Goal: Check status: Check status

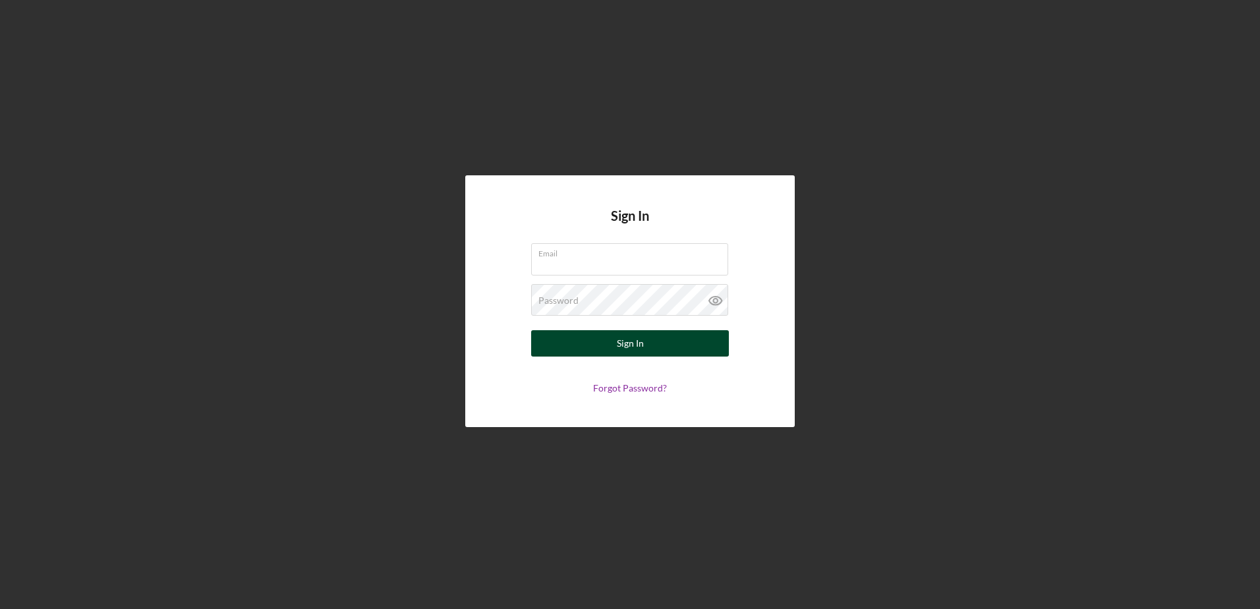
type input "[PERSON_NAME][EMAIL_ADDRESS][DOMAIN_NAME]"
click at [610, 338] on button "Sign In" at bounding box center [630, 343] width 198 height 26
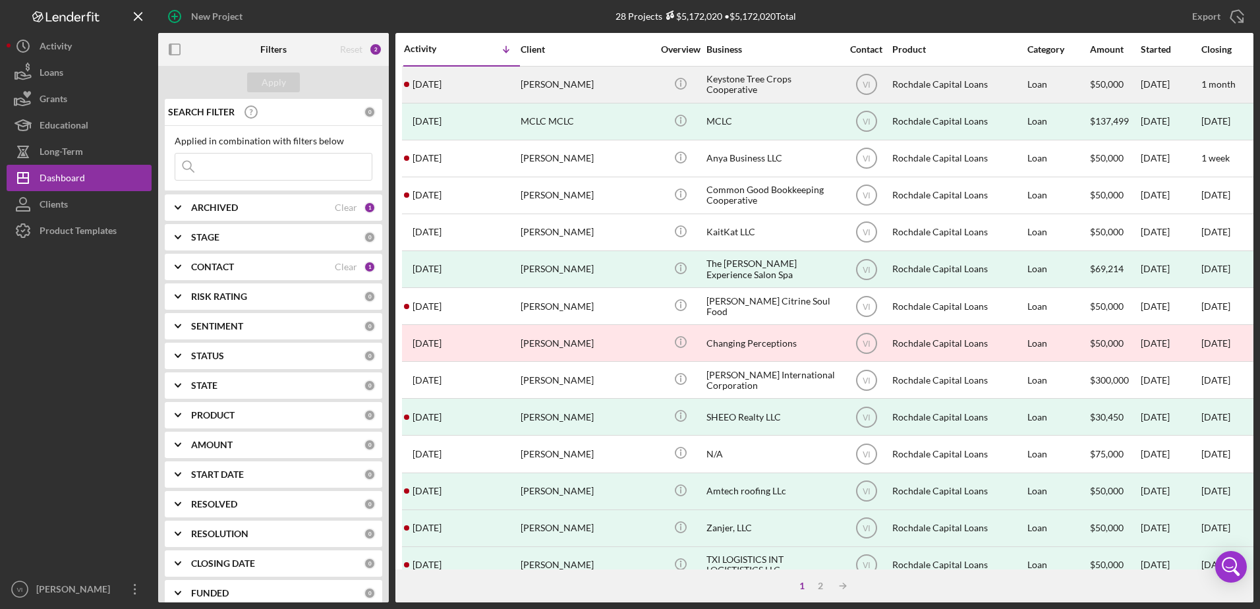
click at [795, 81] on div "Keystone Tree Crops Cooperative" at bounding box center [772, 84] width 132 height 35
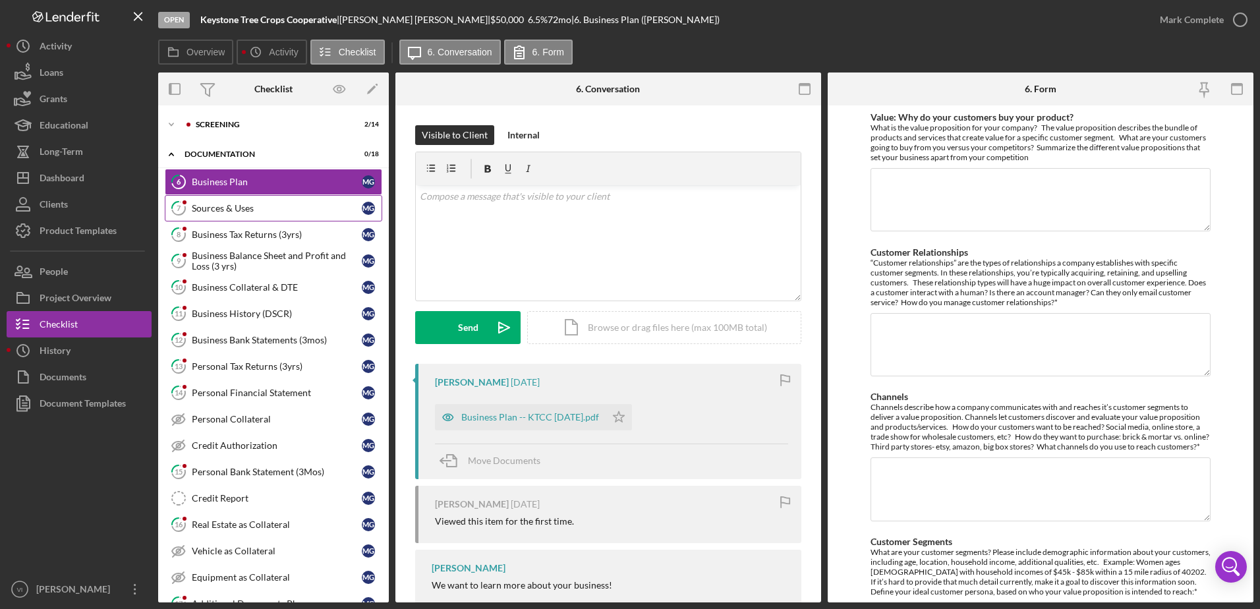
click at [293, 211] on div "Sources & Uses" at bounding box center [277, 208] width 170 height 11
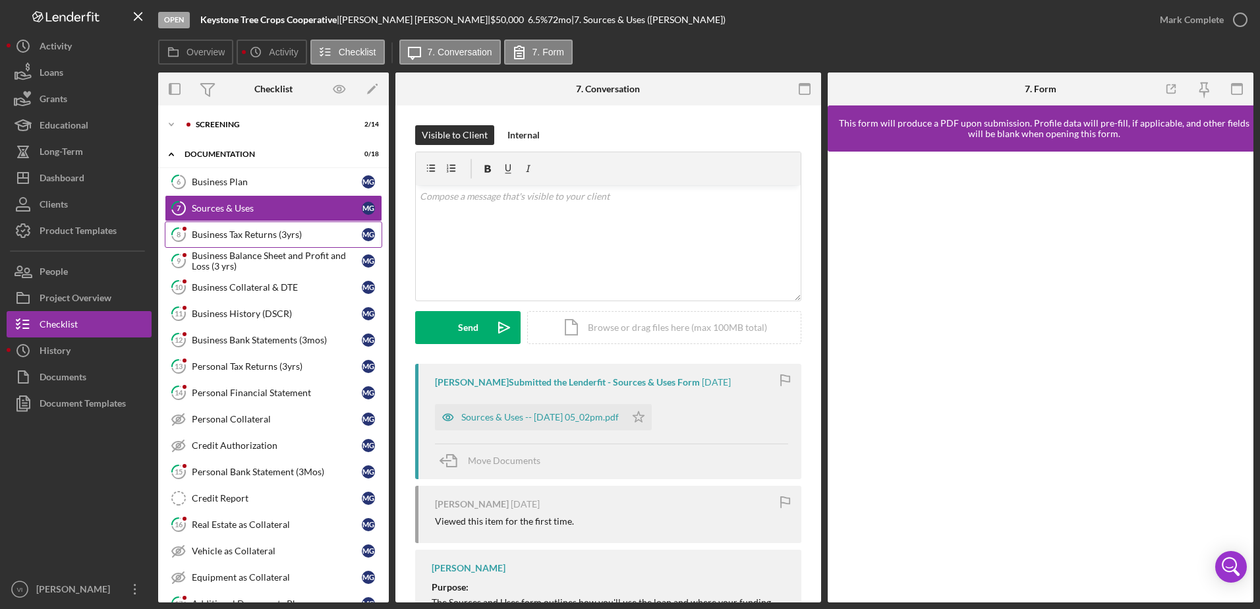
click at [297, 243] on link "8 Business Tax Returns (3yrs) M G" at bounding box center [273, 234] width 217 height 26
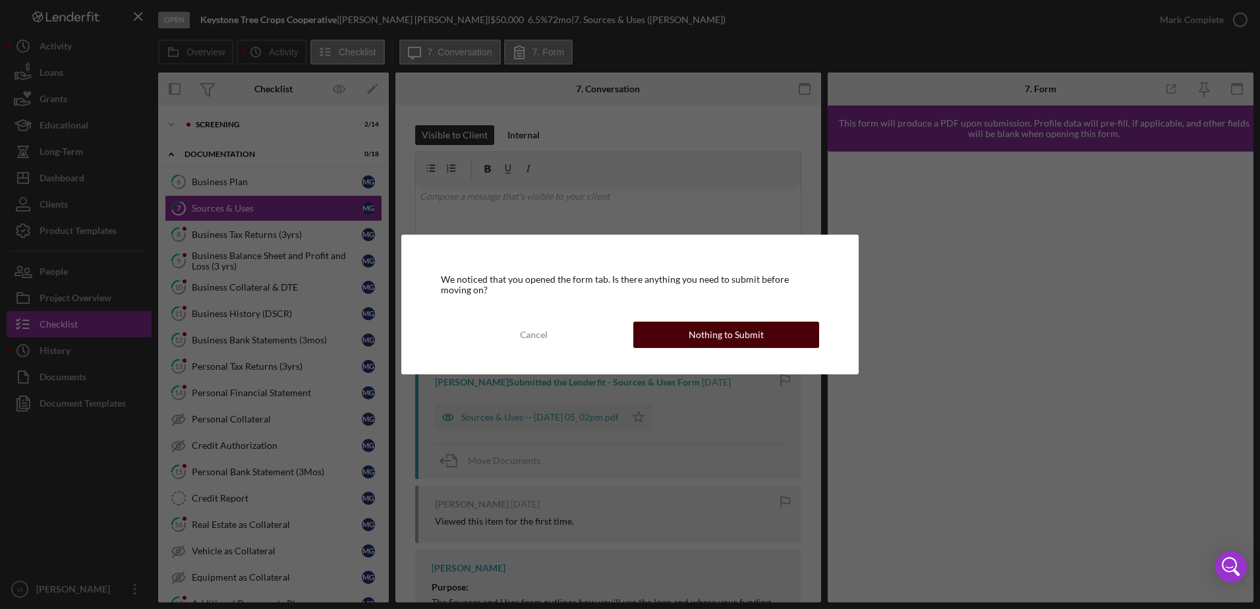
click at [691, 331] on div "Nothing to Submit" at bounding box center [726, 335] width 75 height 26
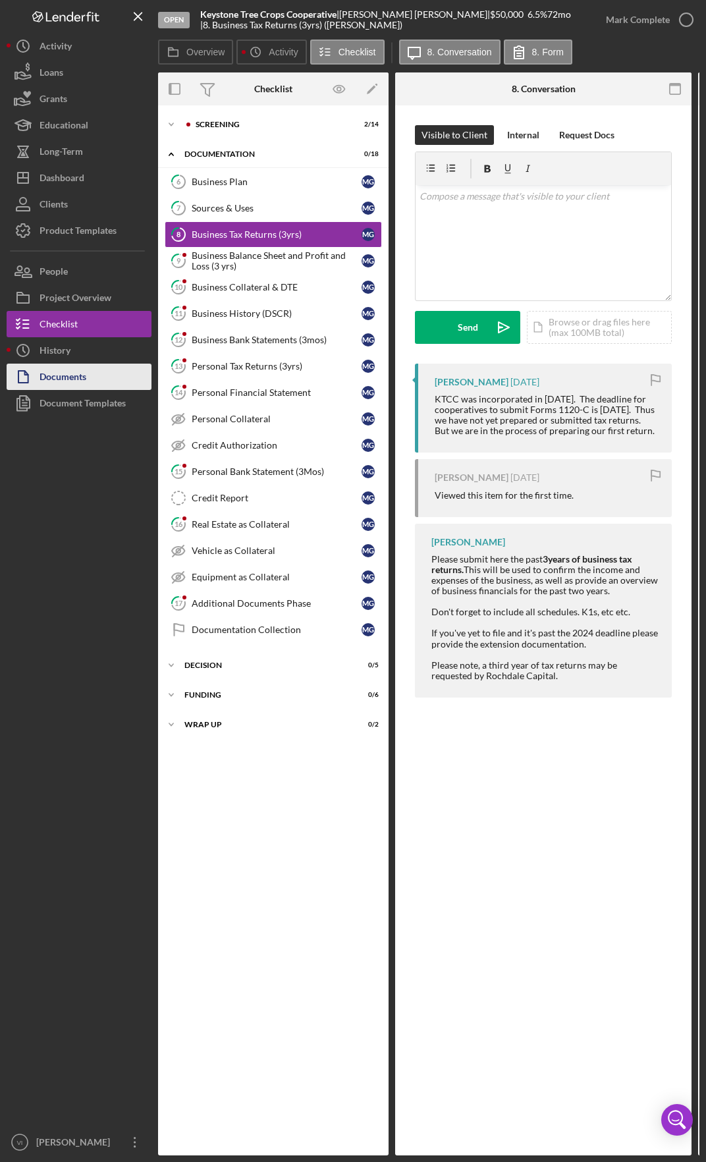
click at [71, 373] on div "Documents" at bounding box center [63, 379] width 47 height 30
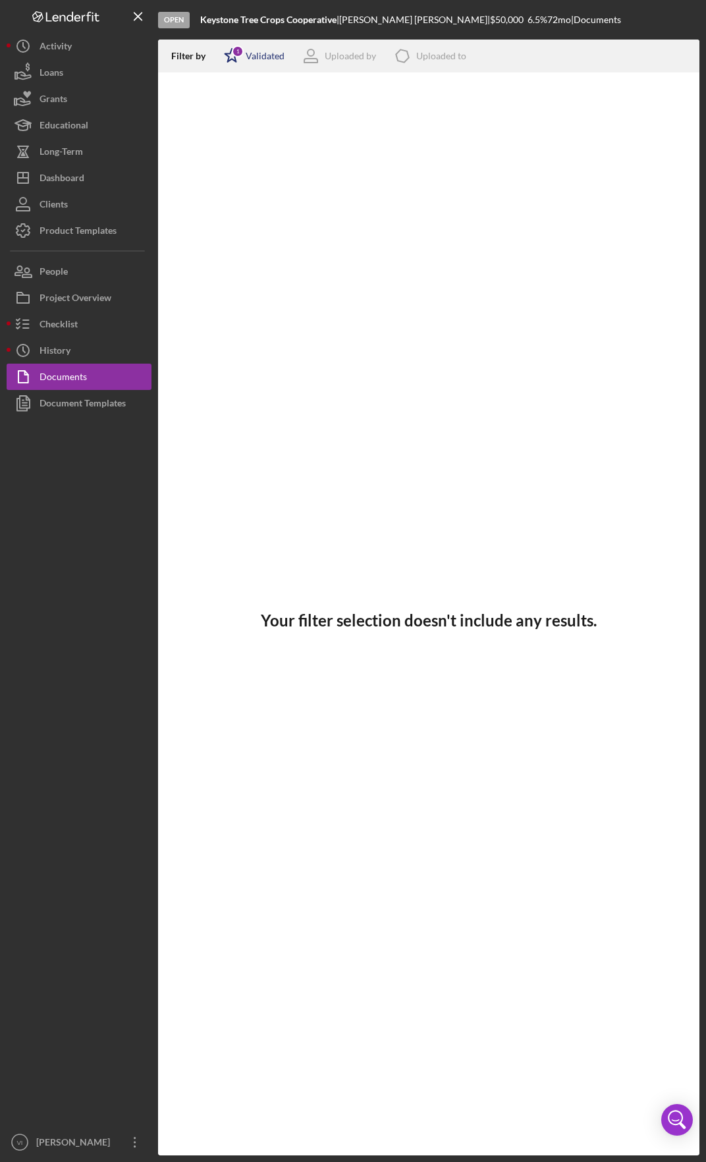
click at [258, 56] on div "Validated" at bounding box center [265, 56] width 39 height 11
click at [256, 117] on div "Validated Not validated" at bounding box center [289, 119] width 132 height 42
click at [256, 125] on div "Not validated" at bounding box center [271, 126] width 55 height 11
checkbox input "true"
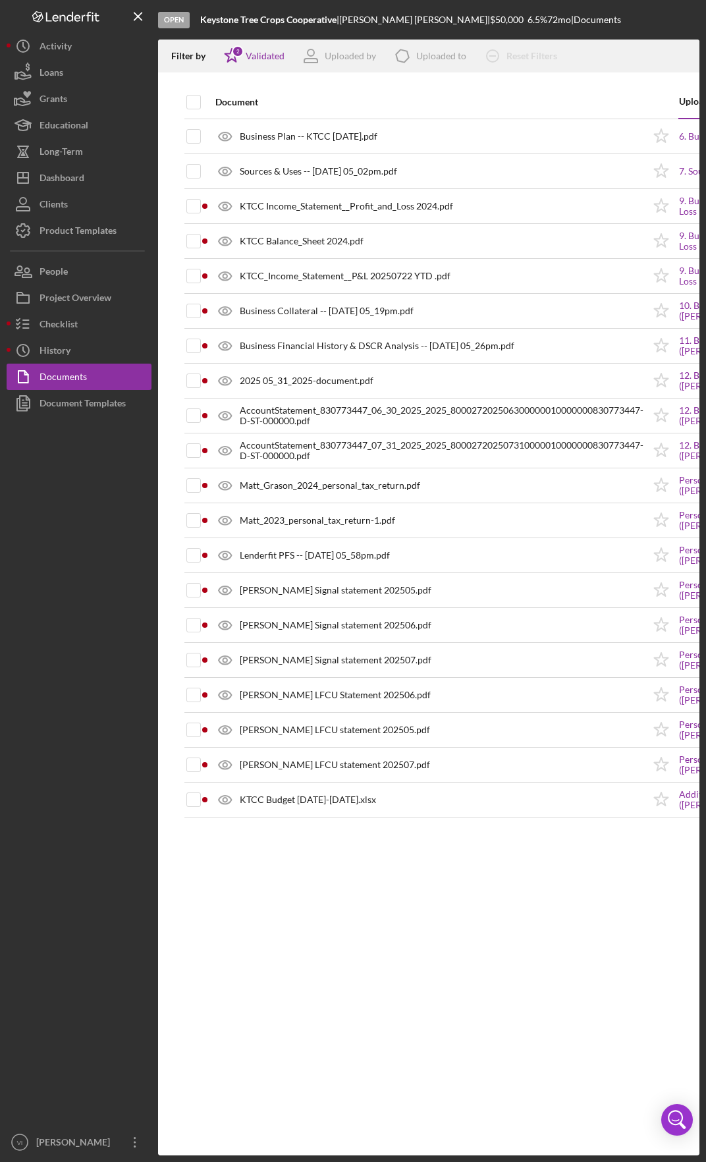
click at [535, 94] on div "Document" at bounding box center [429, 102] width 428 height 32
click at [193, 106] on input "checkbox" at bounding box center [193, 102] width 13 height 13
checkbox input "true"
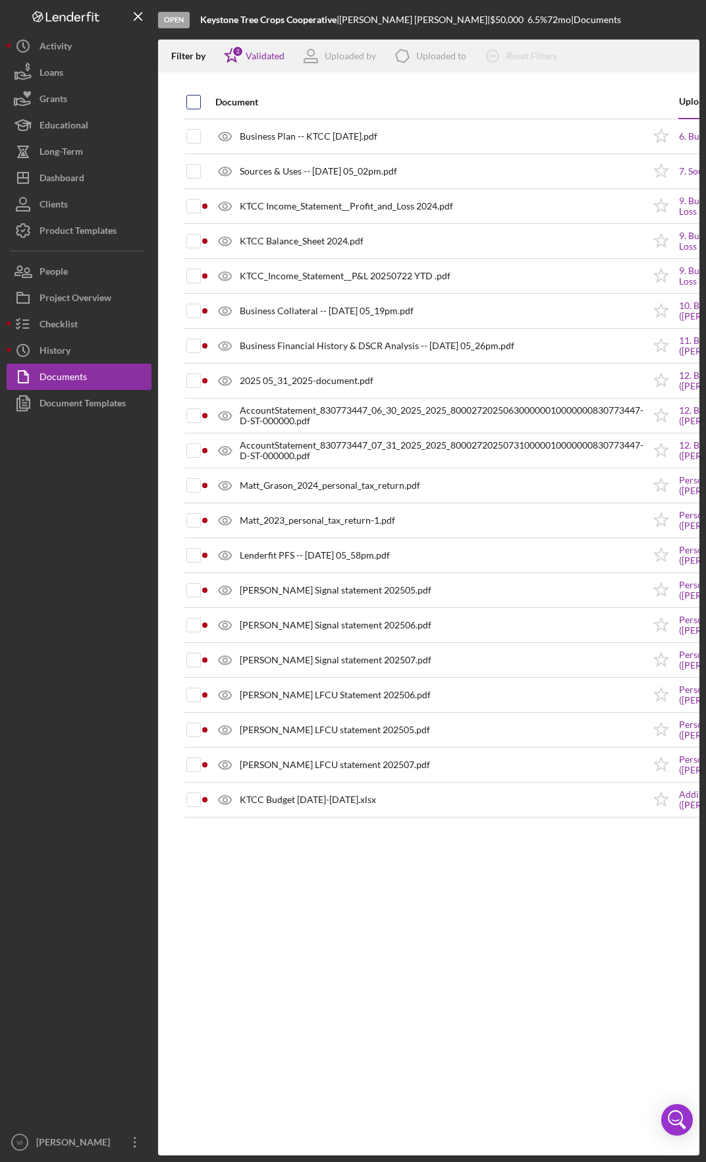
checkbox input "true"
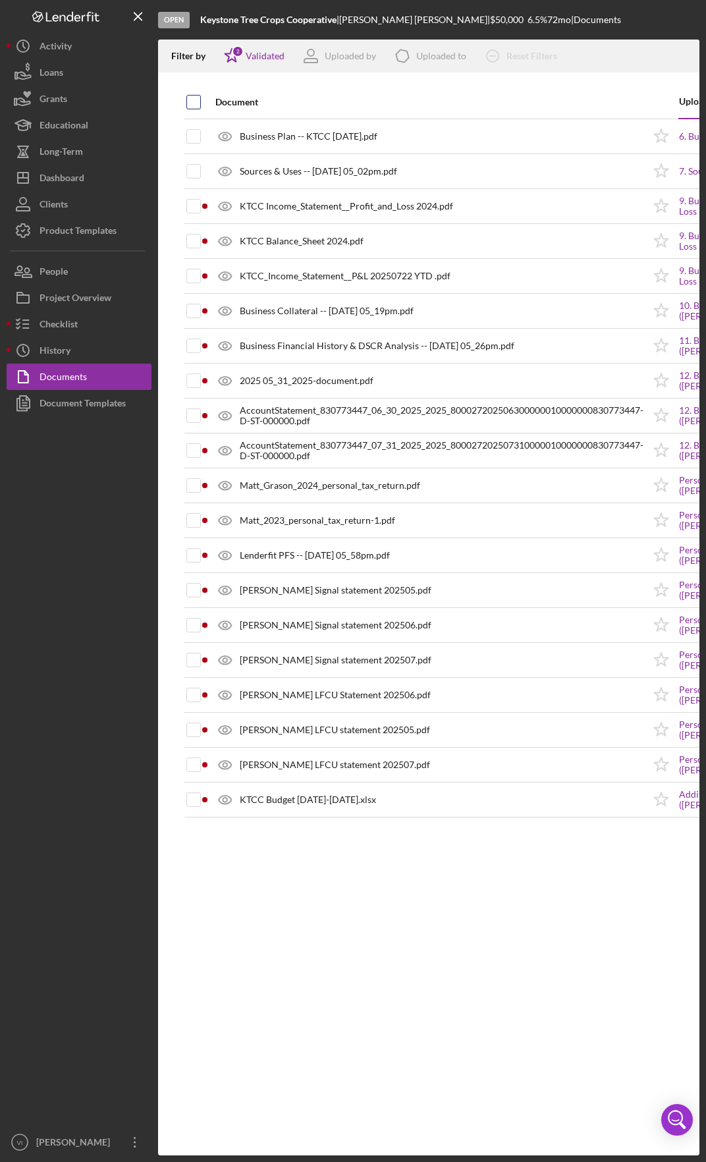
checkbox input "true"
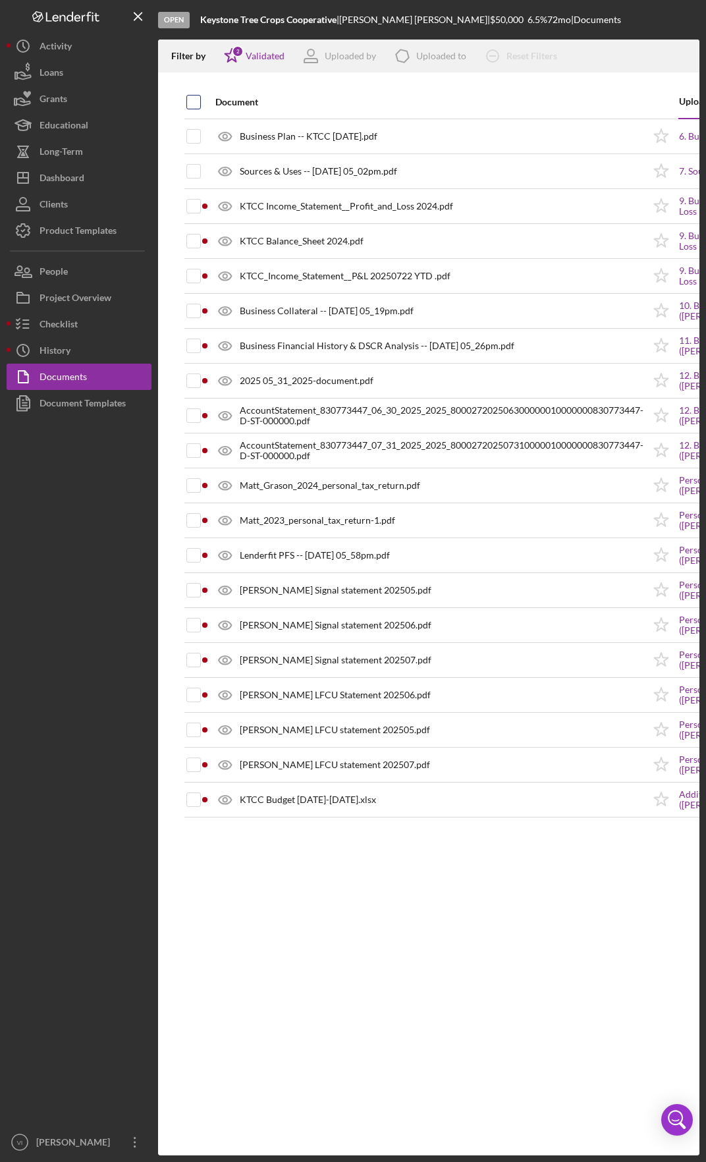
checkbox input "true"
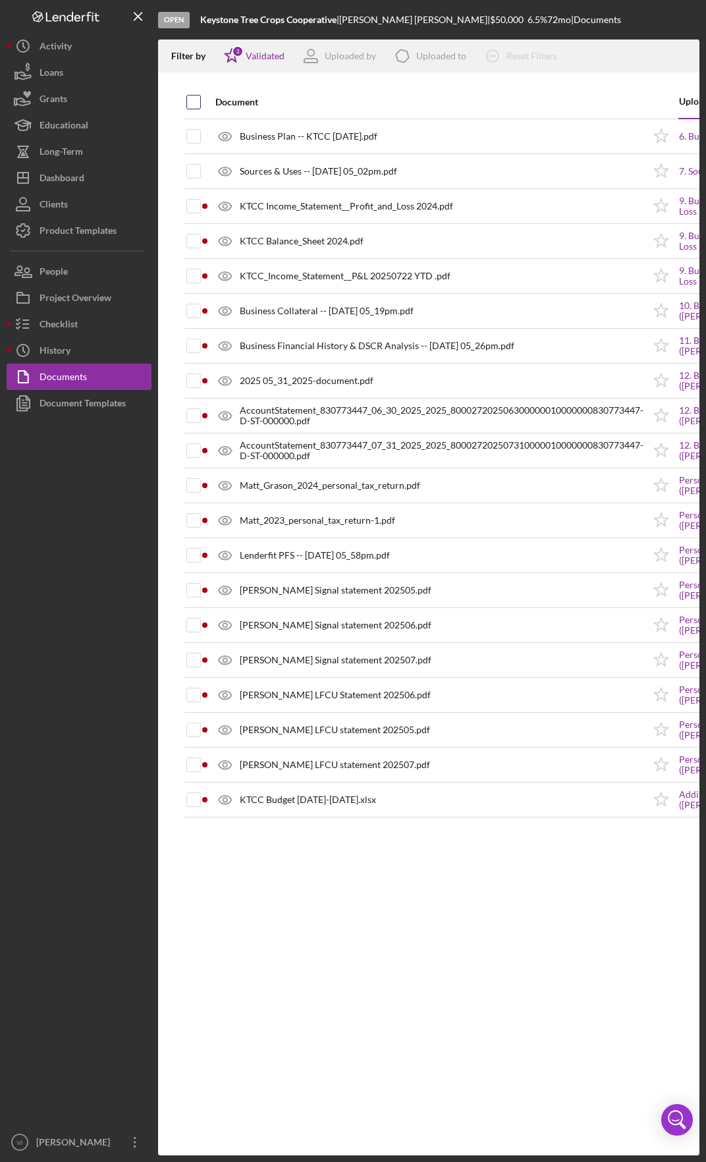
checkbox input "true"
click at [678, 58] on icon "Icon/Download" at bounding box center [684, 57] width 30 height 30
click at [227, 80] on div at bounding box center [429, 78] width 542 height 13
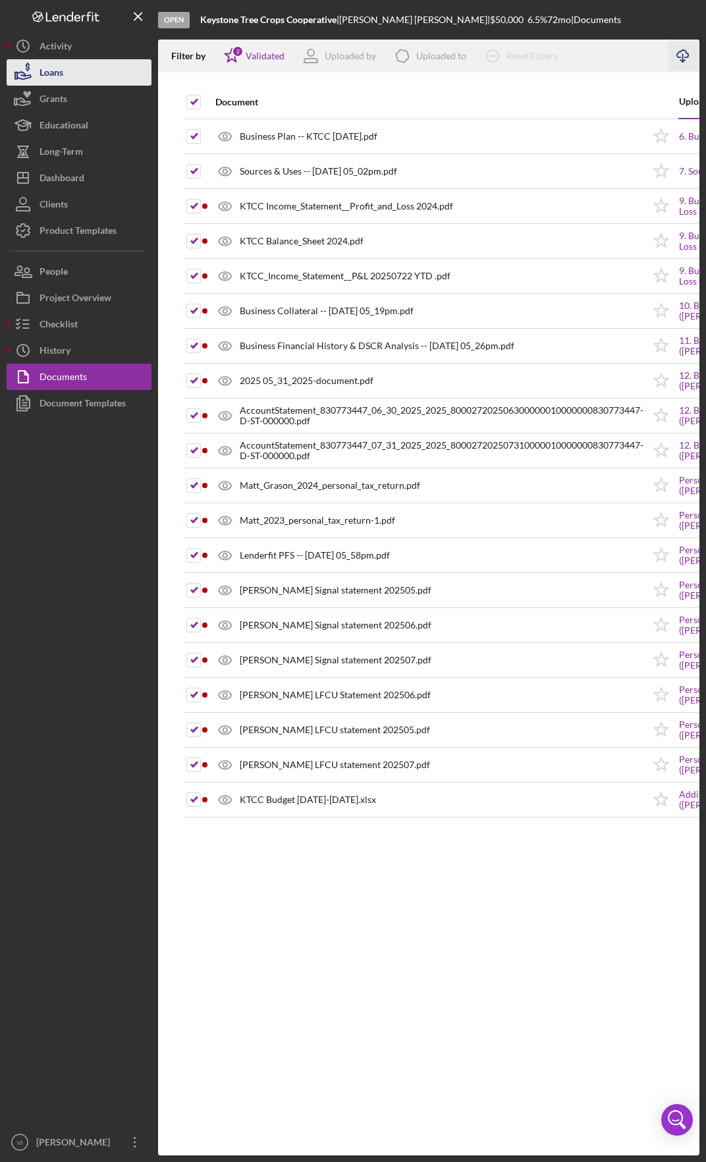
click at [82, 76] on button "Loans" at bounding box center [79, 72] width 145 height 26
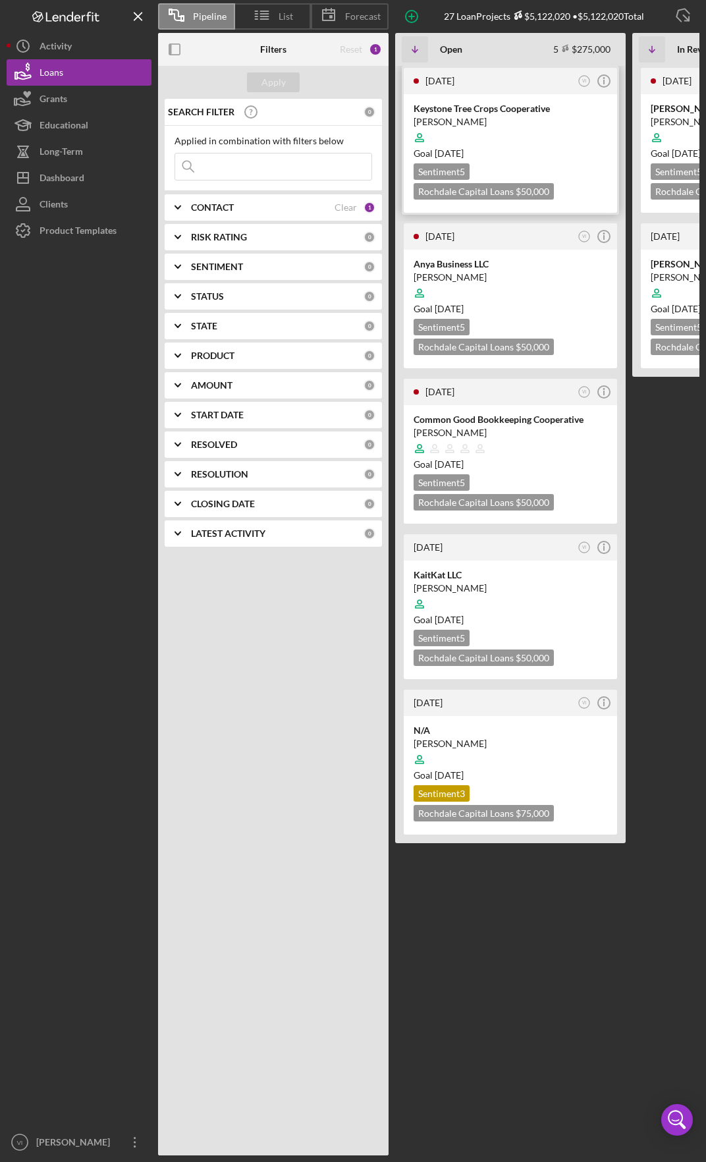
click at [482, 117] on div "[PERSON_NAME]" at bounding box center [511, 121] width 194 height 13
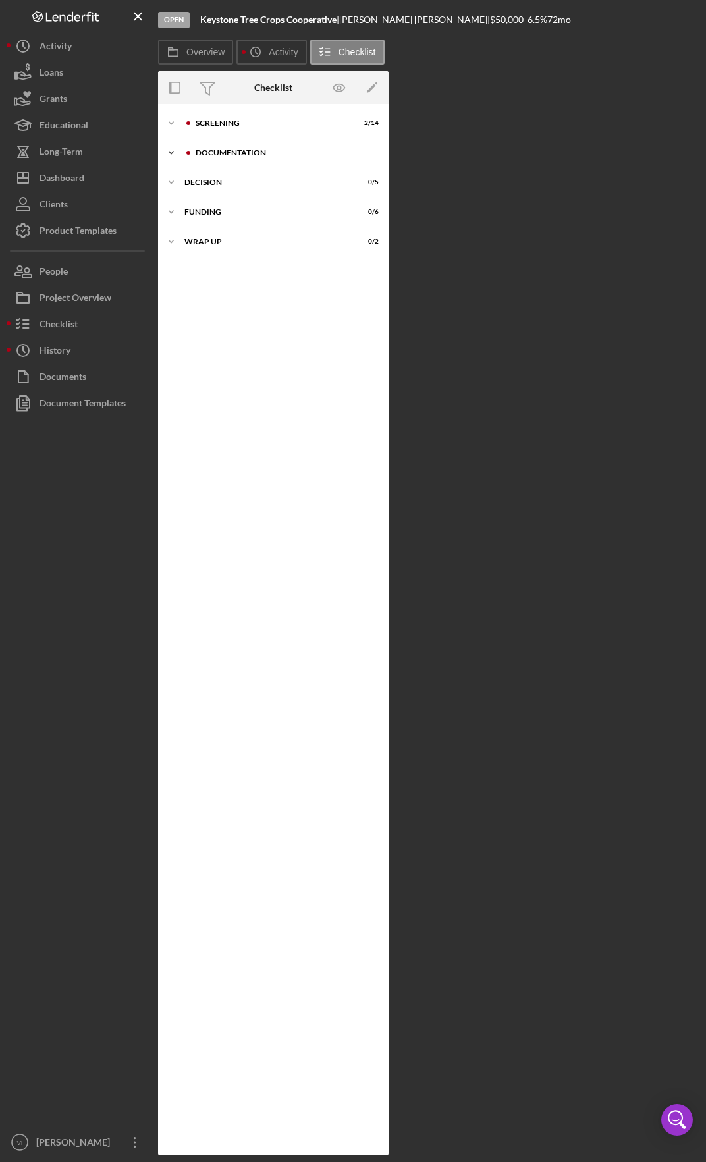
click at [237, 151] on div "Documentation" at bounding box center [284, 153] width 177 height 8
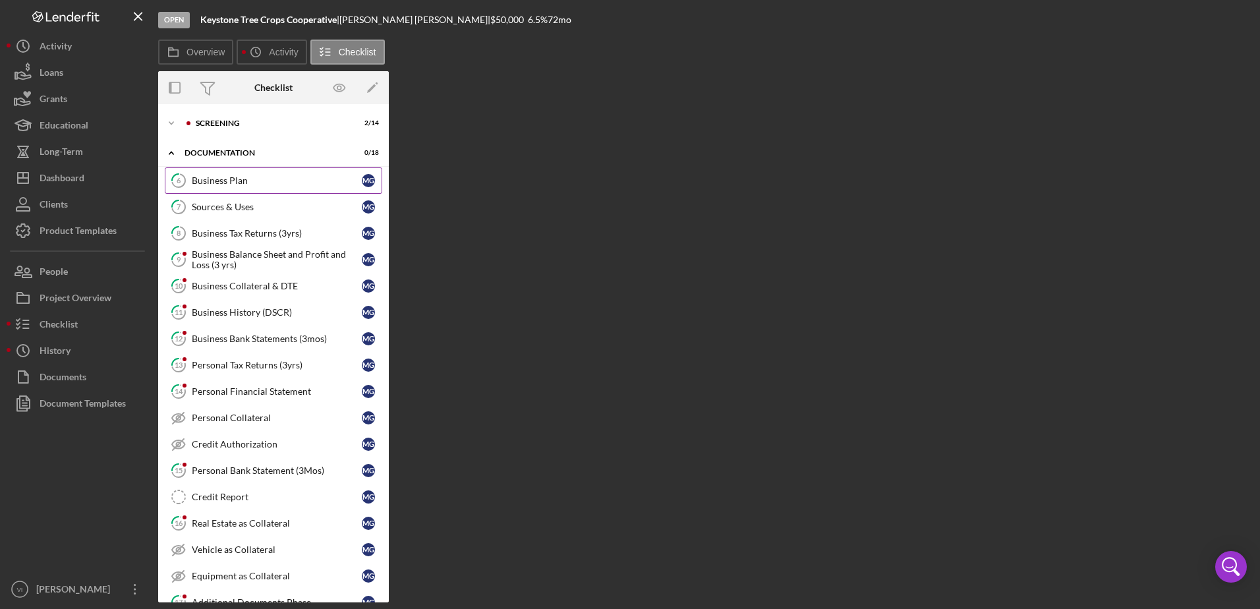
click at [231, 180] on div "Business Plan" at bounding box center [277, 180] width 170 height 11
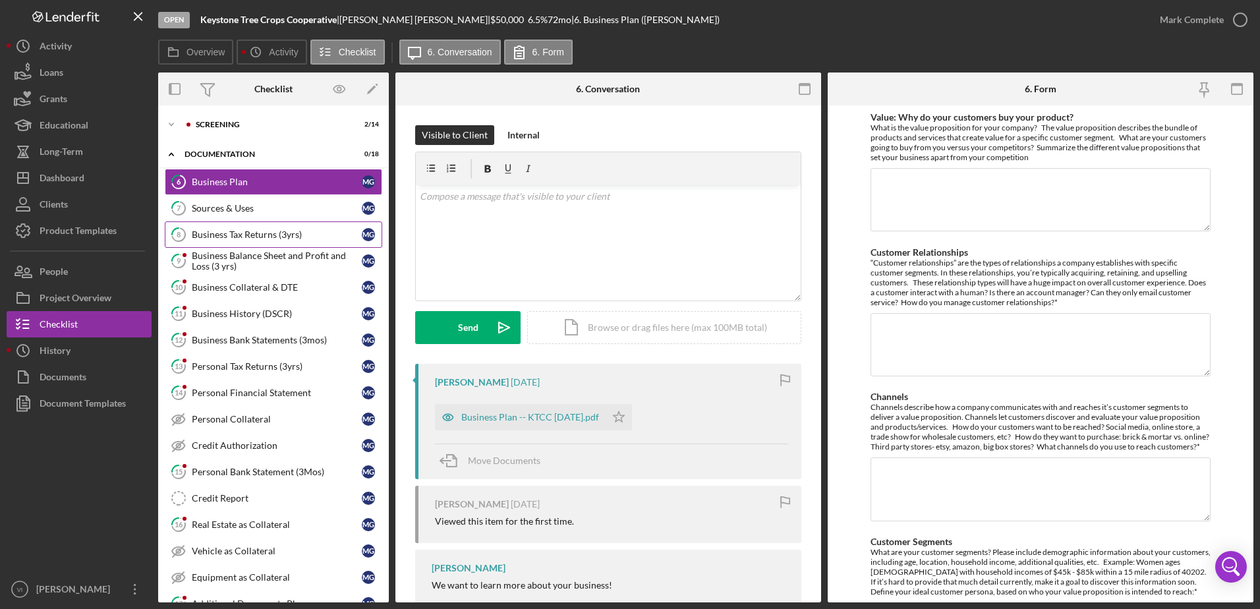
click at [249, 234] on div "Business Tax Returns (3yrs)" at bounding box center [277, 234] width 170 height 11
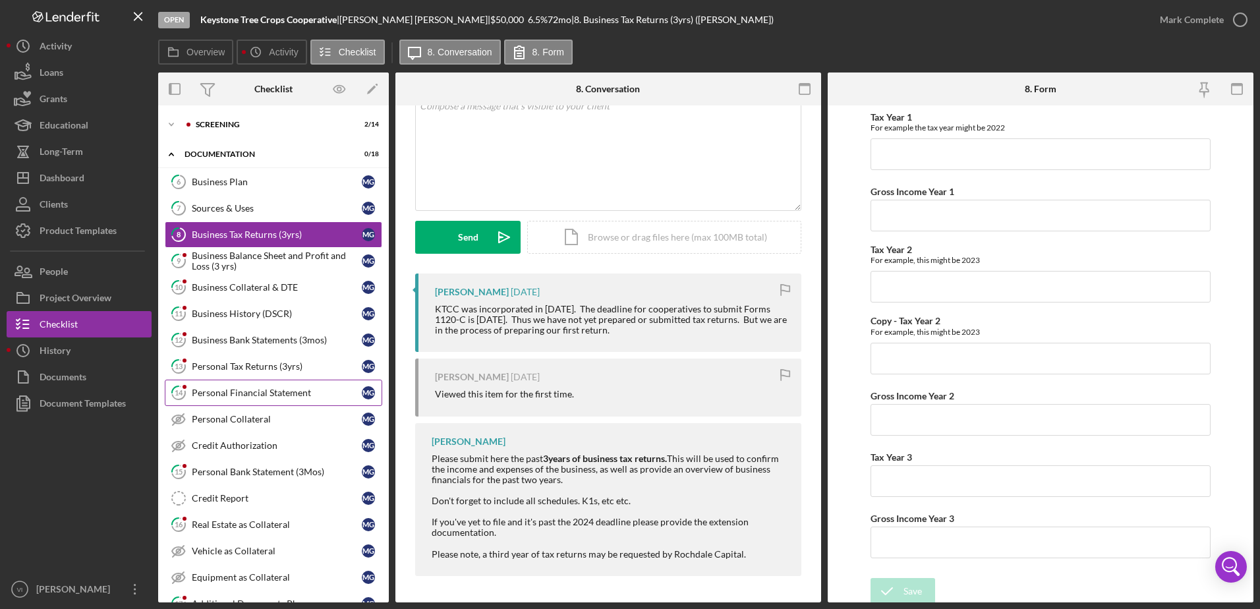
click at [263, 397] on div "Personal Financial Statement" at bounding box center [277, 392] width 170 height 11
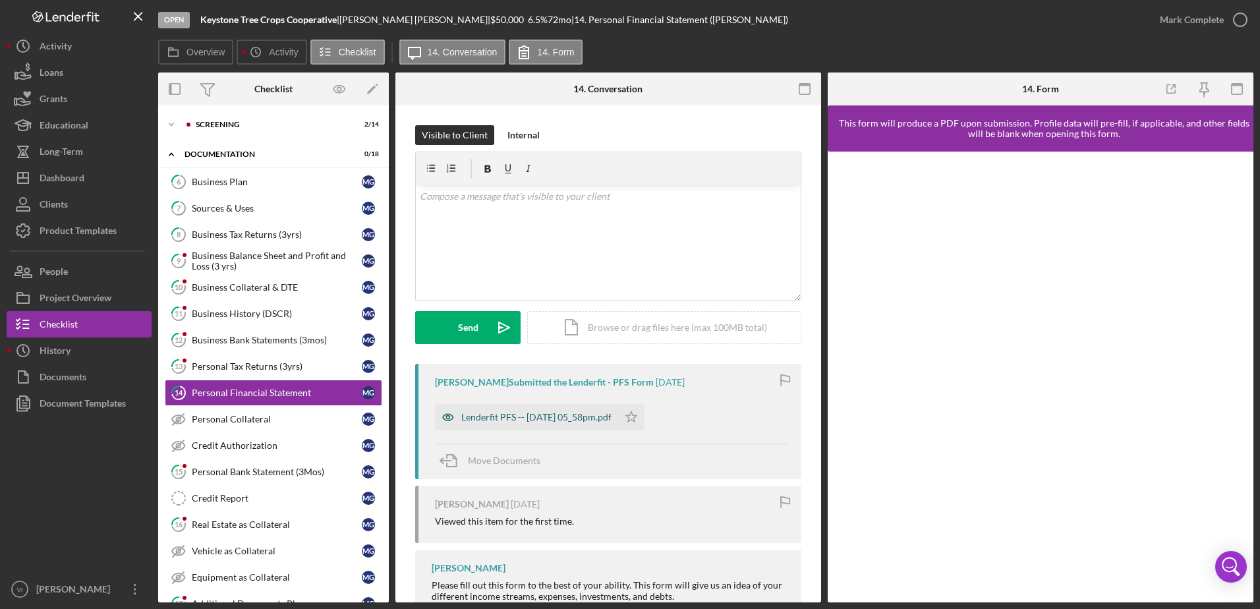
click at [562, 415] on div "Lenderfit PFS -- [DATE] 05_58pm.pdf" at bounding box center [536, 417] width 150 height 11
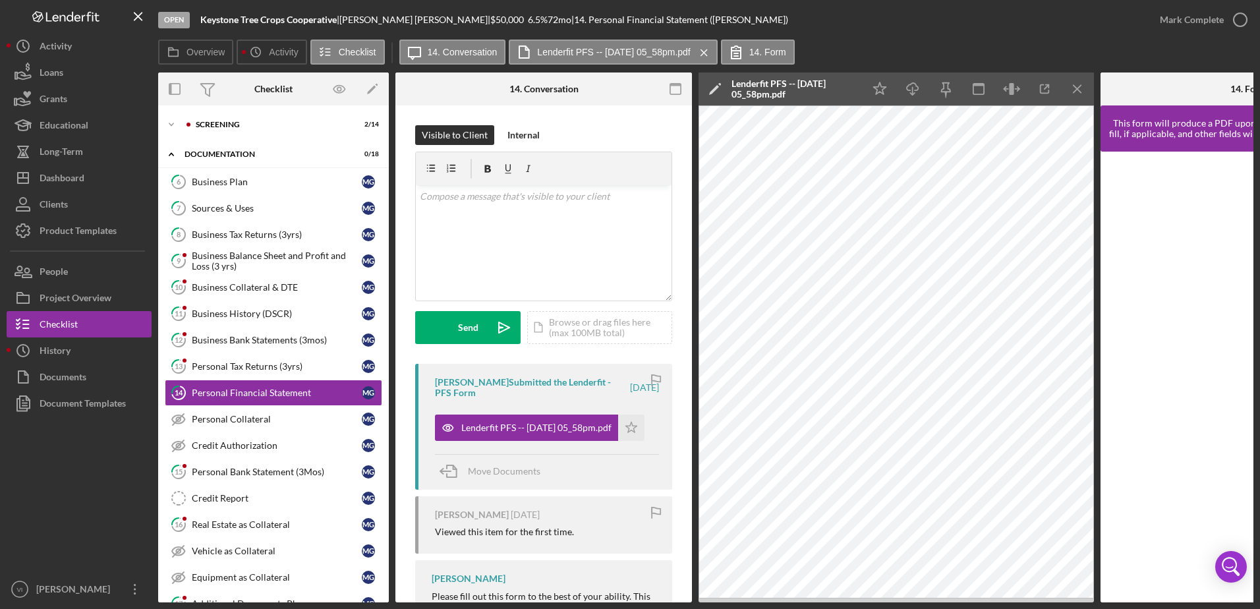
click at [610, 130] on div "Visible to Client Internal" at bounding box center [543, 135] width 257 height 20
click at [276, 186] on div "Business Plan" at bounding box center [277, 182] width 170 height 11
